Goal: Book appointment/travel/reservation

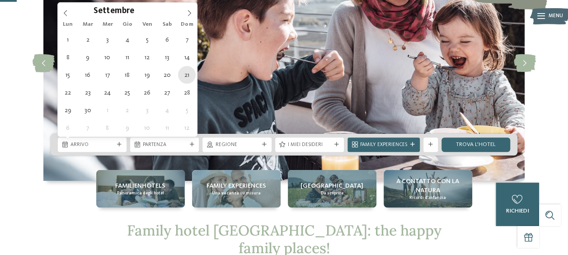
type div "[DATE]"
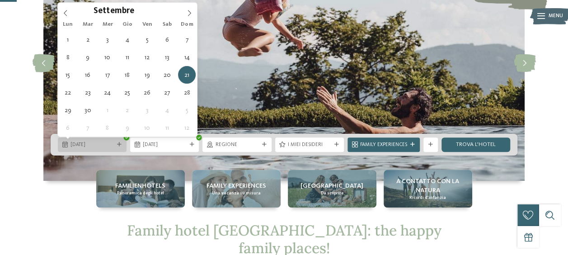
click at [123, 142] on div "[DATE]" at bounding box center [92, 144] width 69 height 14
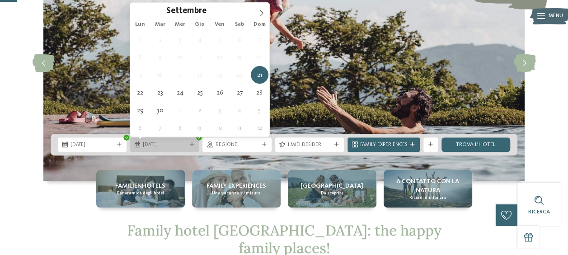
click at [189, 146] on div at bounding box center [191, 144] width 7 height 5
type div "[DATE]"
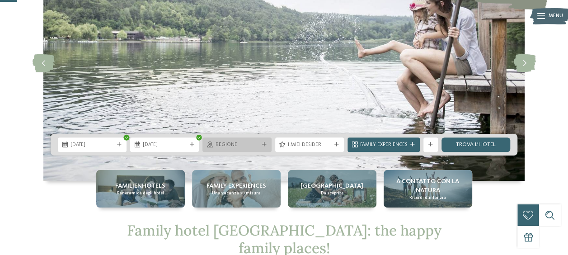
click at [260, 144] on div "Regione" at bounding box center [236, 145] width 47 height 8
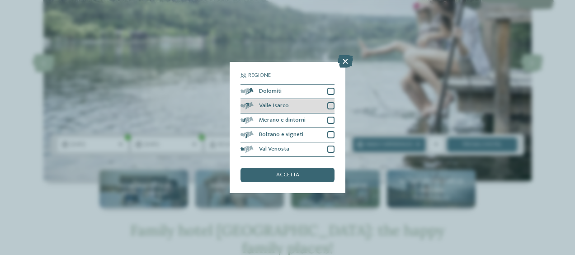
click at [331, 92] on div at bounding box center [330, 91] width 7 height 7
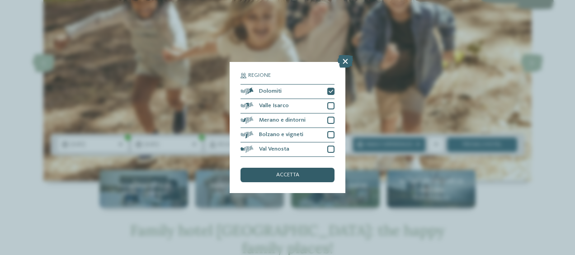
click at [311, 174] on div "accetta" at bounding box center [288, 175] width 94 height 14
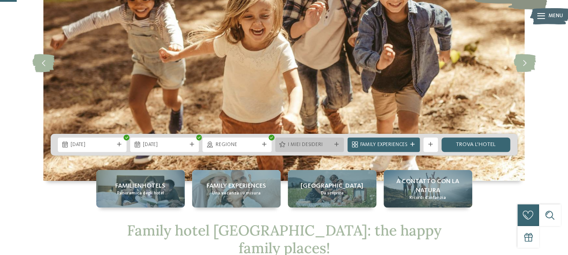
click at [332, 149] on div "I miei desideri" at bounding box center [309, 144] width 69 height 14
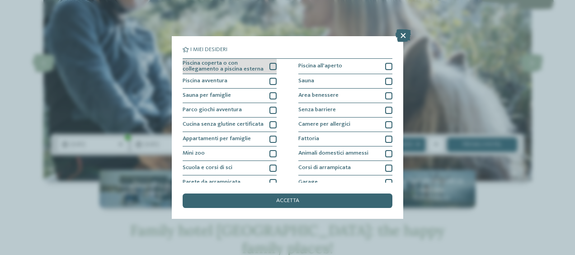
click at [267, 66] on div "Piscina coperta o con collegamento a piscina esterna" at bounding box center [230, 67] width 94 height 16
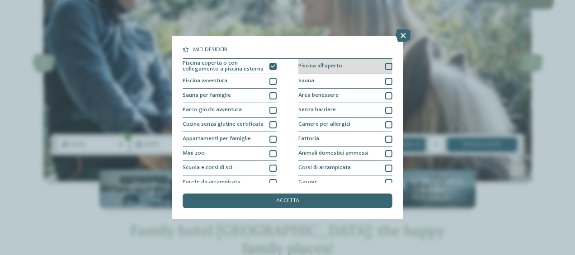
click at [270, 81] on div at bounding box center [272, 81] width 7 height 7
click at [385, 66] on div at bounding box center [388, 66] width 7 height 7
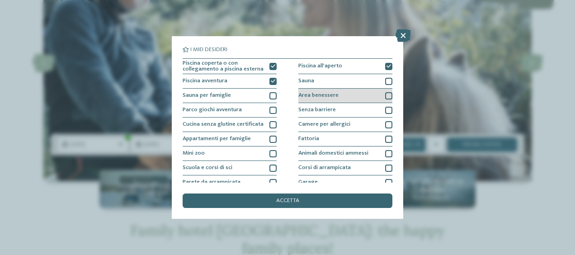
click at [385, 96] on div at bounding box center [388, 95] width 7 height 7
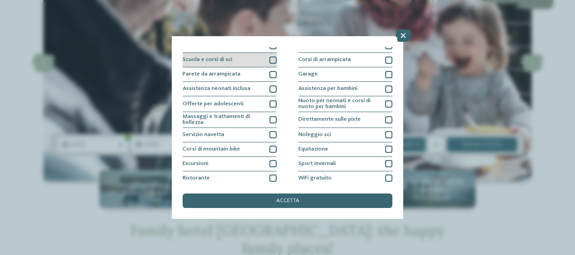
scroll to position [125, 0]
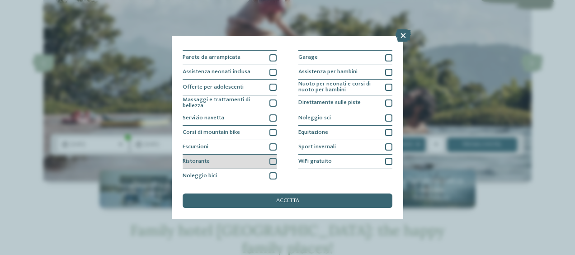
drag, startPoint x: 269, startPoint y: 162, endPoint x: 264, endPoint y: 157, distance: 7.4
click at [269, 161] on div at bounding box center [272, 161] width 7 height 7
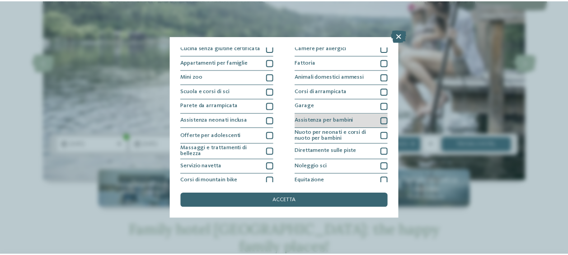
scroll to position [90, 0]
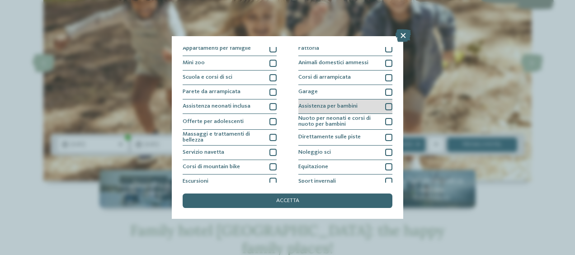
click at [386, 108] on div at bounding box center [388, 106] width 7 height 7
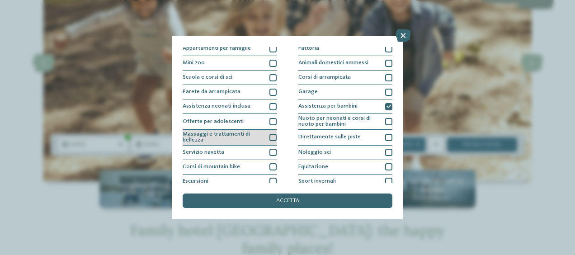
click at [270, 137] on div at bounding box center [272, 137] width 7 height 7
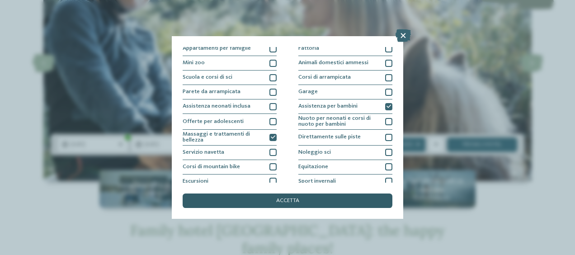
click at [290, 198] on span "accetta" at bounding box center [287, 201] width 23 height 6
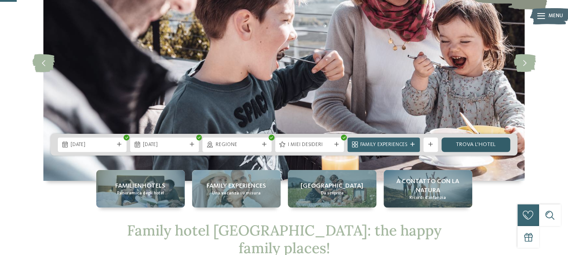
click at [457, 147] on link "trova l’hotel" at bounding box center [476, 144] width 69 height 14
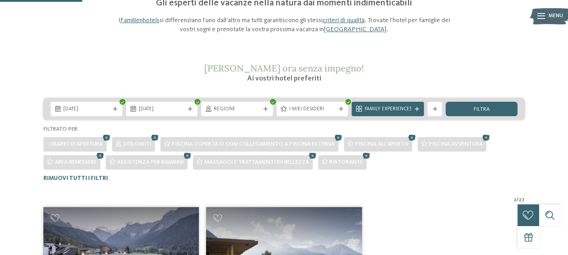
scroll to position [133, 0]
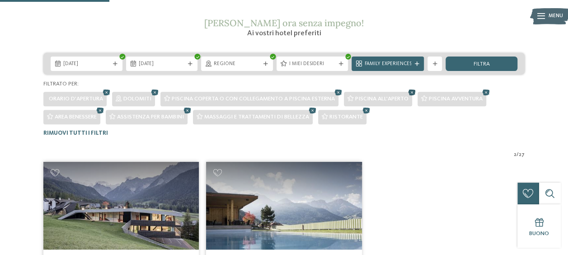
click at [414, 94] on icon at bounding box center [412, 92] width 11 height 9
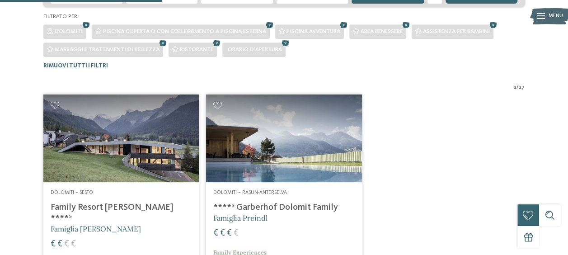
scroll to position [196, 0]
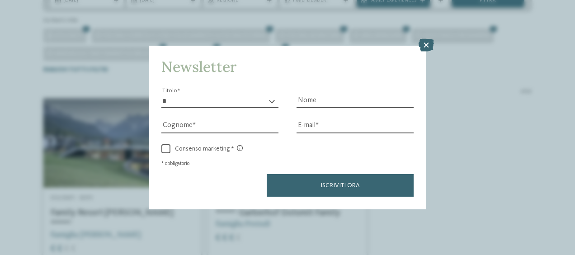
drag, startPoint x: 425, startPoint y: 46, endPoint x: 314, endPoint y: 76, distance: 115.7
click at [425, 46] on icon at bounding box center [426, 45] width 15 height 13
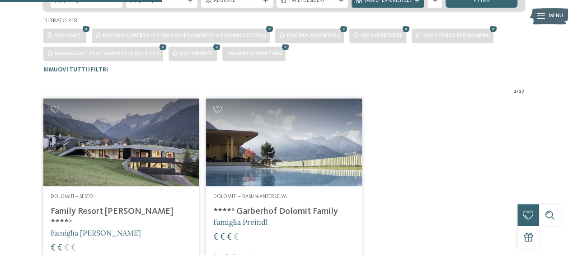
drag, startPoint x: 216, startPoint y: 47, endPoint x: 233, endPoint y: 69, distance: 27.7
click at [216, 47] on icon at bounding box center [217, 47] width 11 height 9
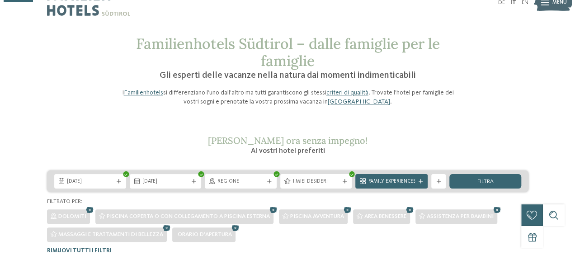
scroll to position [61, 0]
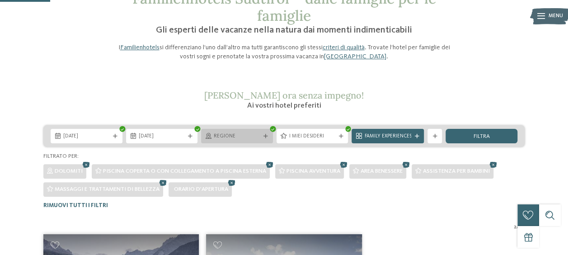
click at [267, 137] on icon at bounding box center [266, 136] width 5 height 5
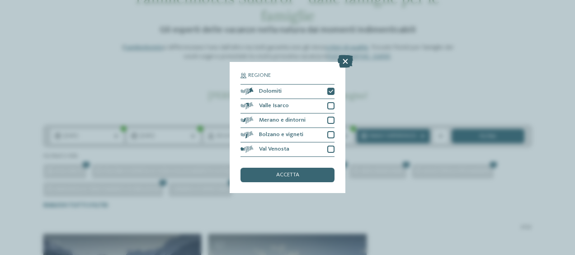
click at [346, 60] on icon at bounding box center [345, 61] width 15 height 13
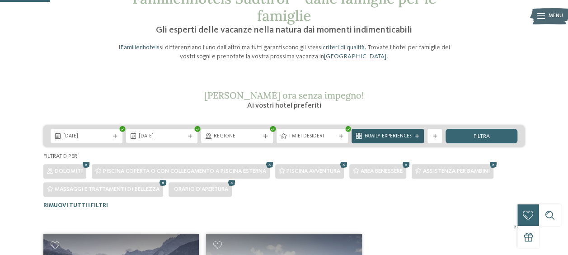
click at [394, 136] on span "Family Experiences" at bounding box center [387, 136] width 47 height 7
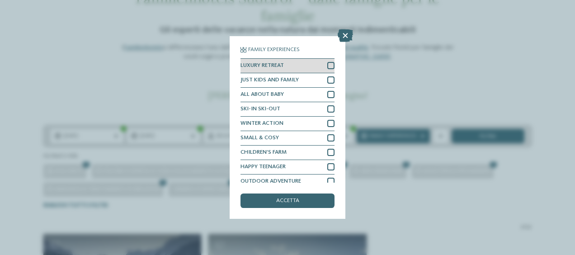
click at [327, 63] on div at bounding box center [330, 65] width 7 height 7
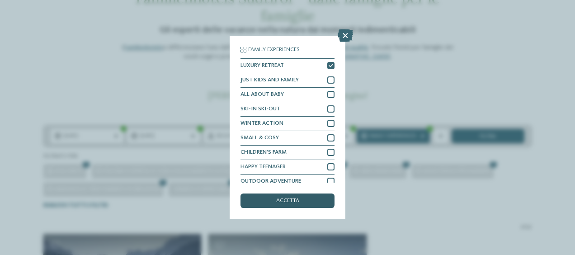
click at [296, 197] on div "accetta" at bounding box center [288, 200] width 94 height 14
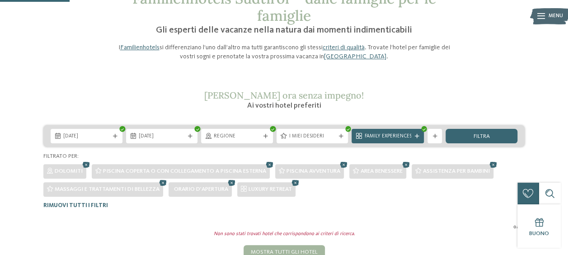
click at [83, 165] on icon at bounding box center [86, 164] width 11 height 9
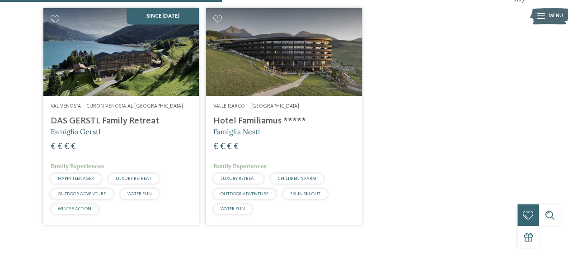
scroll to position [196, 0]
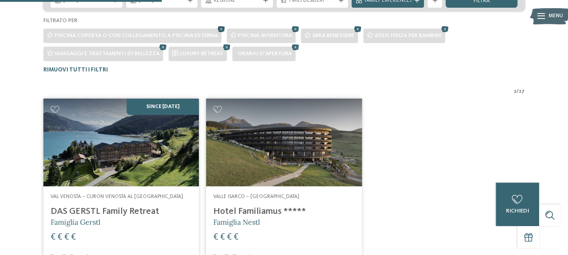
click at [220, 28] on icon at bounding box center [221, 29] width 11 height 9
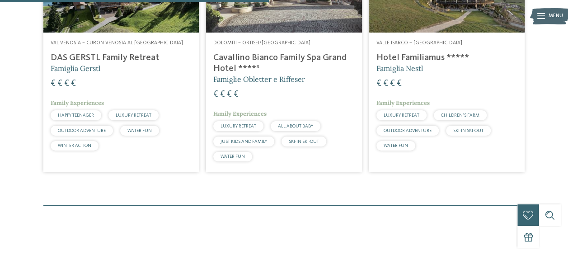
scroll to position [332, 0]
